Goal: Entertainment & Leisure: Consume media (video, audio)

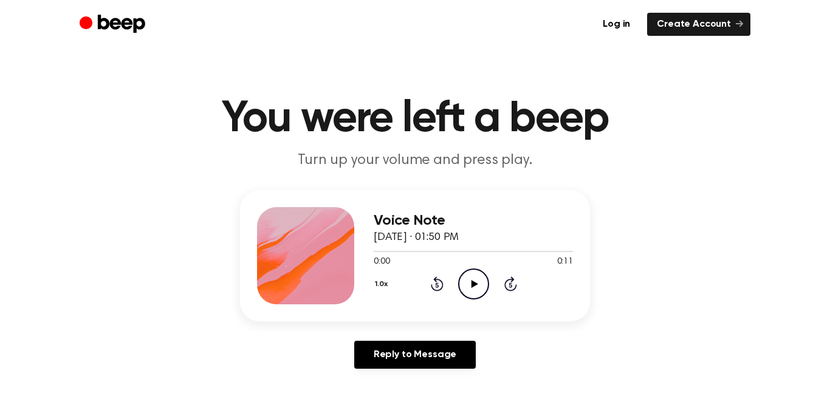
click at [477, 287] on icon "Play Audio" at bounding box center [473, 283] width 31 height 31
click at [477, 268] on icon "Play Audio" at bounding box center [473, 283] width 31 height 31
click at [482, 286] on icon "Play Audio" at bounding box center [473, 283] width 31 height 31
click at [478, 280] on icon "Play Audio" at bounding box center [473, 283] width 31 height 31
click at [471, 278] on icon "Pause Audio" at bounding box center [473, 283] width 31 height 31
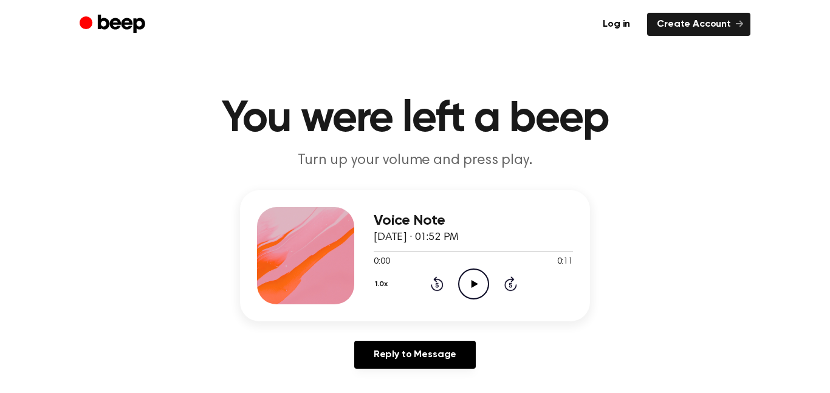
click at [469, 279] on icon "Play Audio" at bounding box center [473, 283] width 31 height 31
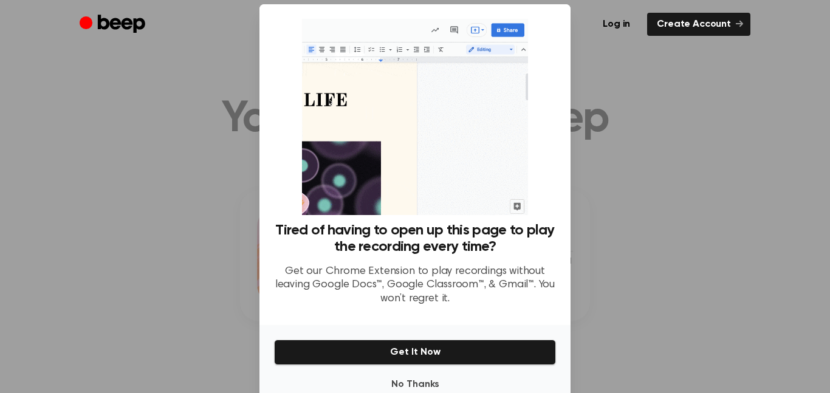
scroll to position [46, 0]
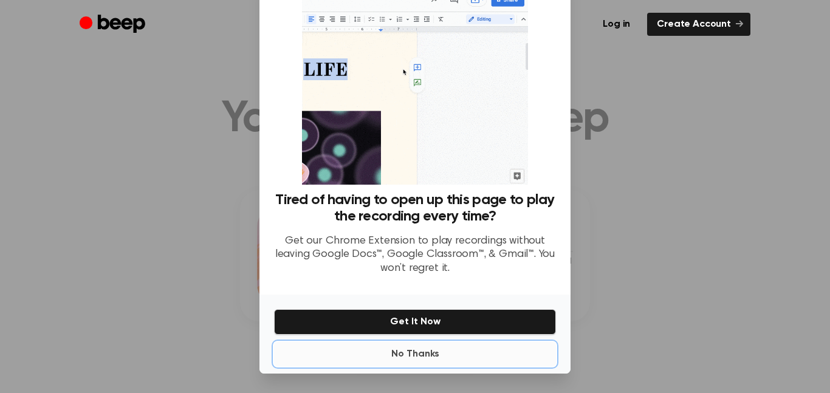
click at [420, 358] on button "No Thanks" at bounding box center [415, 354] width 282 height 24
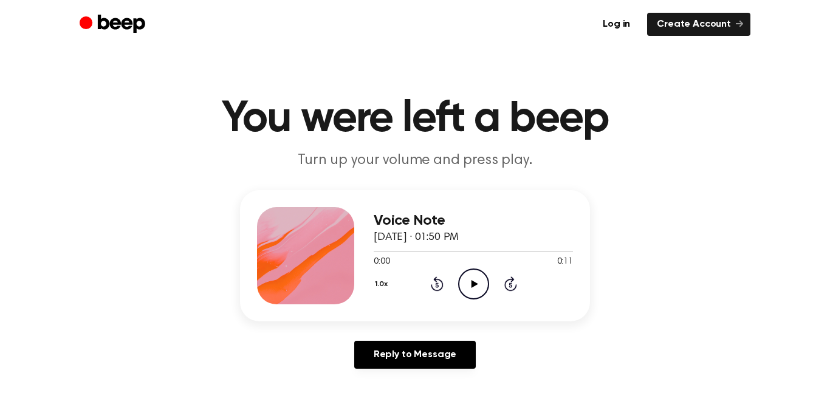
click at [477, 288] on icon "Play Audio" at bounding box center [473, 283] width 31 height 31
click at [393, 281] on div "1.0x Rewind 5 seconds Pause Audio Skip 5 seconds" at bounding box center [473, 283] width 199 height 31
click at [464, 270] on icon "Play Audio" at bounding box center [473, 283] width 31 height 31
click at [462, 292] on icon "Play Audio" at bounding box center [473, 283] width 31 height 31
click at [514, 282] on icon "Skip 5 seconds" at bounding box center [509, 284] width 13 height 16
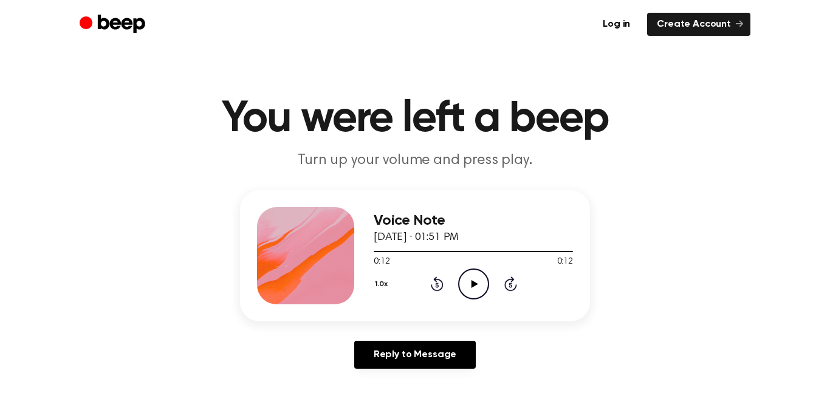
click at [470, 276] on icon "Play Audio" at bounding box center [473, 283] width 31 height 31
click at [505, 295] on div "1.0x Rewind 5 seconds Pause Audio Skip 5 seconds" at bounding box center [473, 283] width 199 height 31
click at [509, 289] on icon "Skip 5 seconds" at bounding box center [509, 284] width 13 height 16
click at [463, 272] on circle at bounding box center [474, 284] width 30 height 30
click at [481, 278] on icon "Play Audio" at bounding box center [473, 283] width 31 height 31
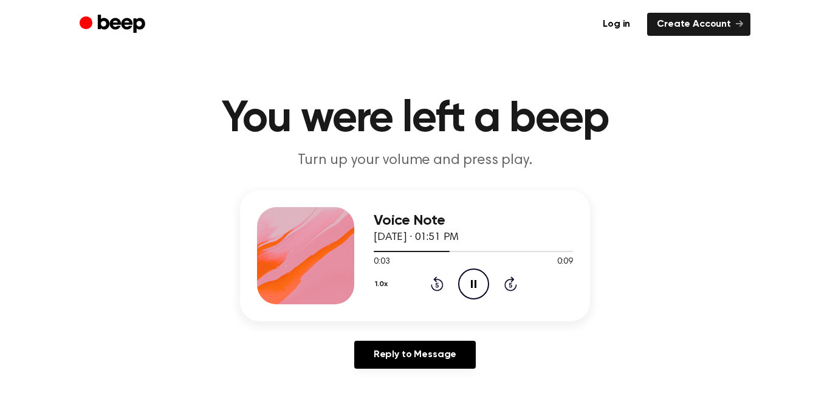
click at [476, 277] on icon "Pause Audio" at bounding box center [473, 283] width 31 height 31
click at [462, 281] on icon "Play Audio" at bounding box center [473, 283] width 31 height 31
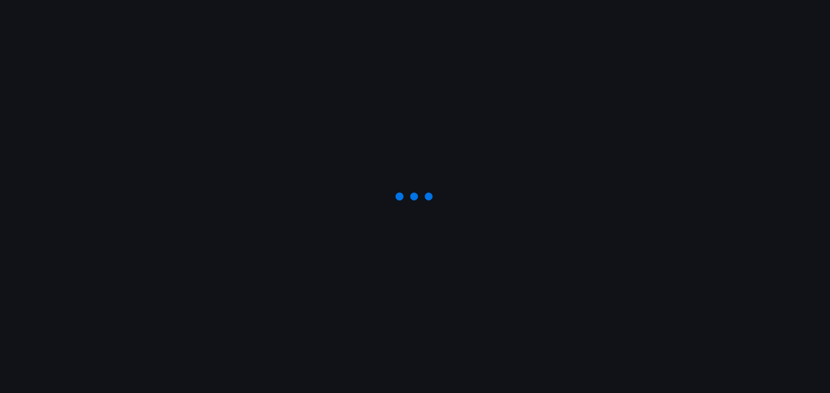
click at [414, 245] on div at bounding box center [415, 196] width 830 height 393
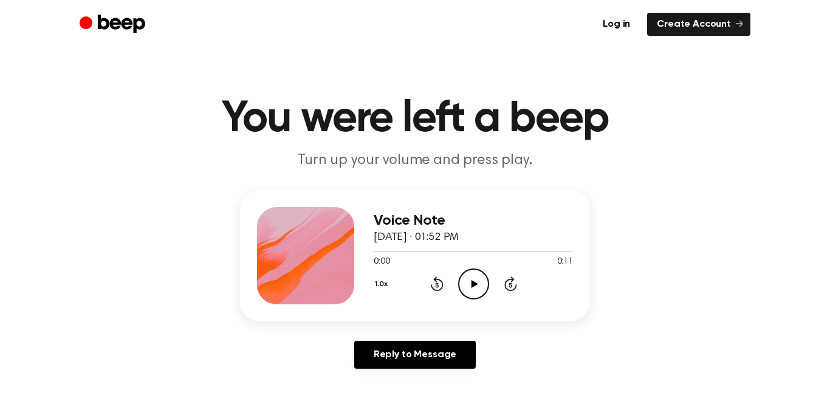
click at [485, 281] on icon "Play Audio" at bounding box center [473, 283] width 31 height 31
click at [467, 288] on icon "Play Audio" at bounding box center [473, 283] width 31 height 31
click at [504, 274] on div "1.0x Rewind 5 seconds Pause Audio Skip 5 seconds" at bounding box center [473, 283] width 199 height 31
click at [508, 281] on icon "Skip 5 seconds" at bounding box center [509, 284] width 13 height 16
click at [485, 296] on icon "Play Audio" at bounding box center [473, 283] width 31 height 31
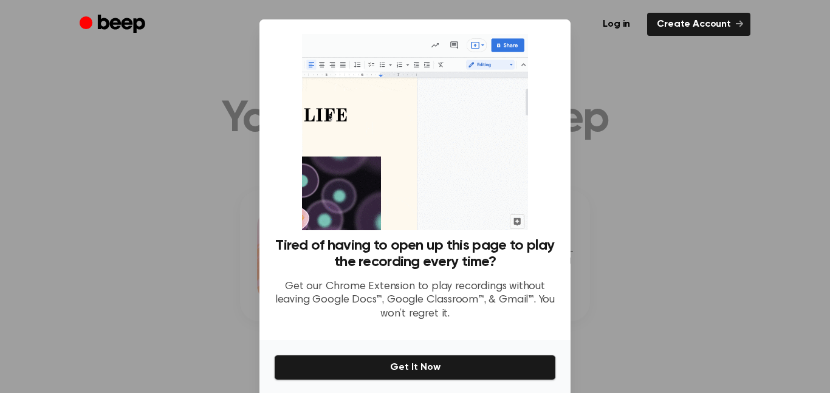
scroll to position [46, 0]
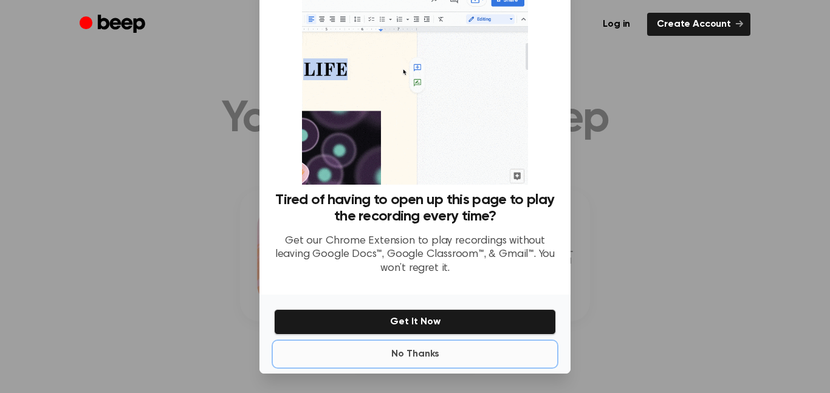
click at [420, 352] on button "No Thanks" at bounding box center [415, 354] width 282 height 24
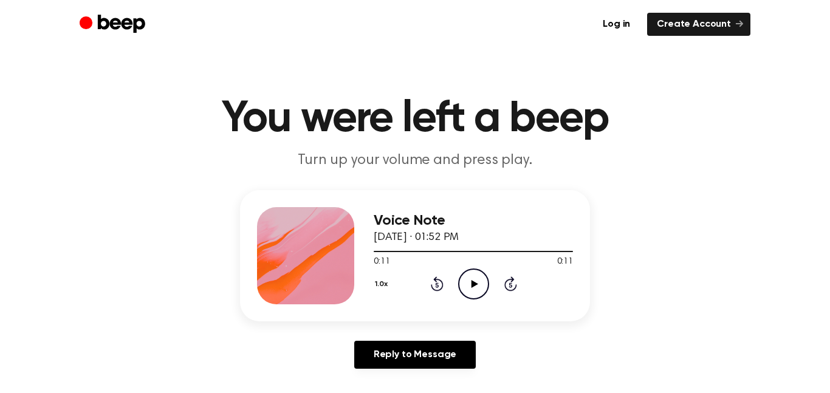
click at [509, 276] on icon "Skip 5 seconds" at bounding box center [509, 284] width 13 height 16
click at [473, 282] on icon at bounding box center [474, 284] width 7 height 8
click at [505, 270] on div "1.0x Rewind 5 seconds Play Audio Skip 5 seconds" at bounding box center [473, 283] width 199 height 31
click at [504, 281] on icon "Skip 5 seconds" at bounding box center [509, 284] width 13 height 16
click at [478, 283] on icon "Play Audio" at bounding box center [473, 283] width 31 height 31
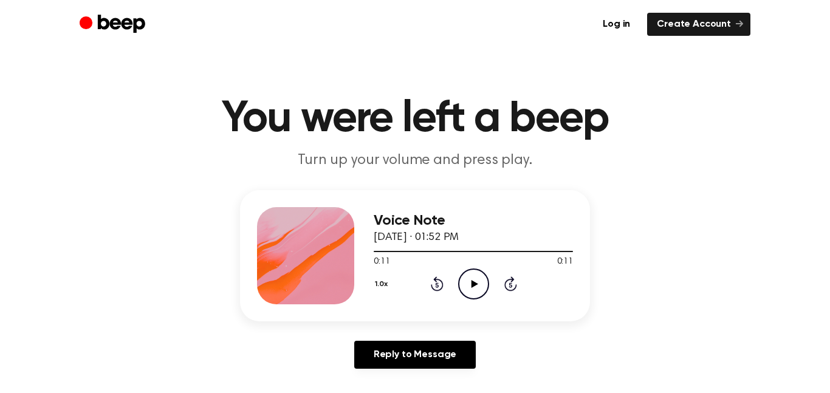
click at [469, 287] on icon "Play Audio" at bounding box center [473, 283] width 31 height 31
click at [378, 256] on span "0:11" at bounding box center [382, 262] width 16 height 13
click at [479, 289] on icon "Play Audio" at bounding box center [473, 283] width 31 height 31
click at [512, 285] on icon "Skip 5 seconds" at bounding box center [509, 284] width 13 height 16
click at [468, 275] on icon "Play Audio" at bounding box center [473, 283] width 31 height 31
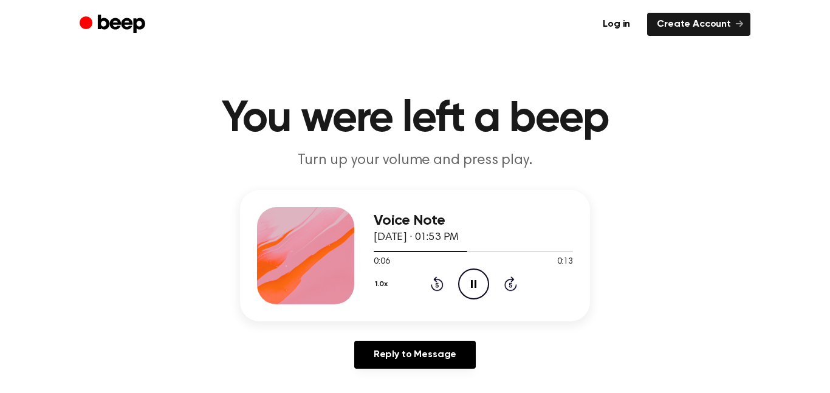
click at [511, 276] on icon "Skip 5 seconds" at bounding box center [509, 284] width 13 height 16
click at [432, 281] on icon "Rewind 5 seconds" at bounding box center [436, 284] width 13 height 16
click at [485, 282] on icon "Play Audio" at bounding box center [473, 283] width 31 height 31
click at [465, 272] on icon "Play Audio" at bounding box center [473, 283] width 31 height 31
click at [477, 279] on icon "Play Audio" at bounding box center [473, 283] width 31 height 31
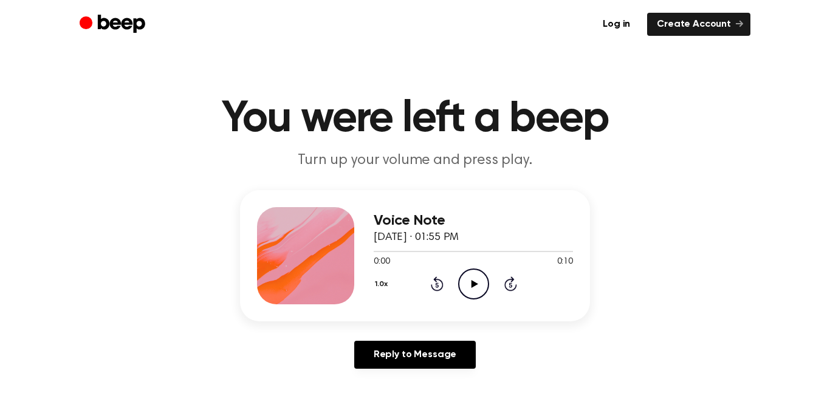
click at [474, 285] on icon "Play Audio" at bounding box center [473, 283] width 31 height 31
click at [471, 292] on icon "Play Audio" at bounding box center [473, 283] width 31 height 31
